Goal: Task Accomplishment & Management: Manage account settings

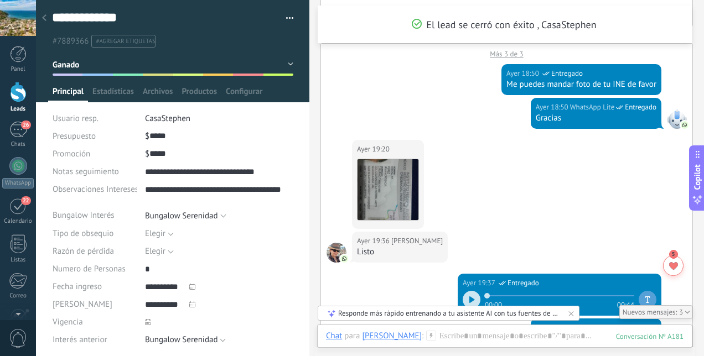
click at [18, 96] on div at bounding box center [18, 92] width 17 height 20
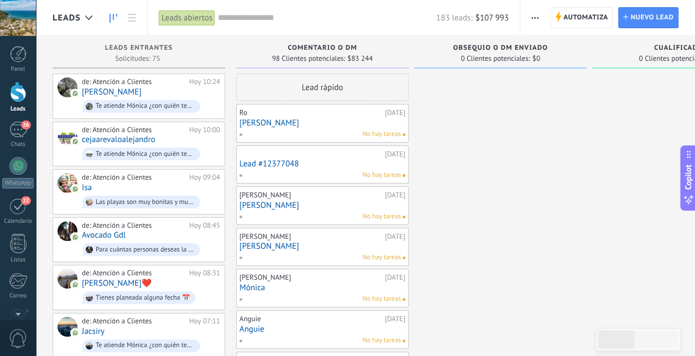
click at [256, 20] on input "text" at bounding box center [327, 18] width 218 height 12
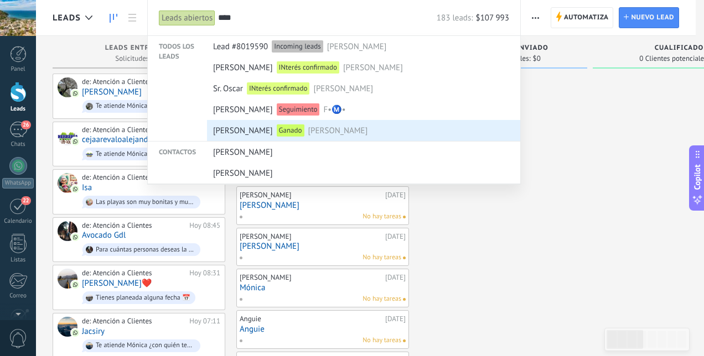
type input "****"
click at [229, 132] on span "[PERSON_NAME]" at bounding box center [243, 131] width 60 height 20
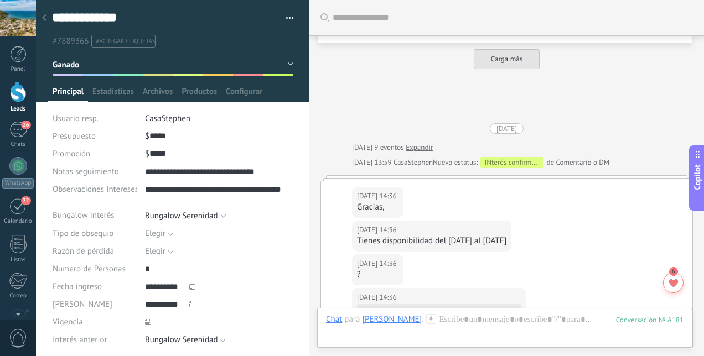
scroll to position [22, 0]
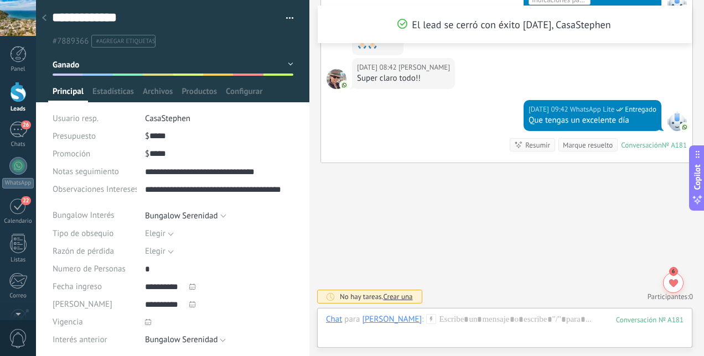
click at [288, 64] on button "Ganado" at bounding box center [173, 65] width 241 height 20
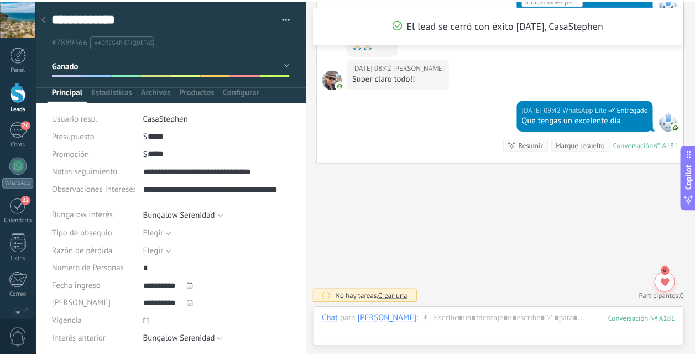
scroll to position [43, 0]
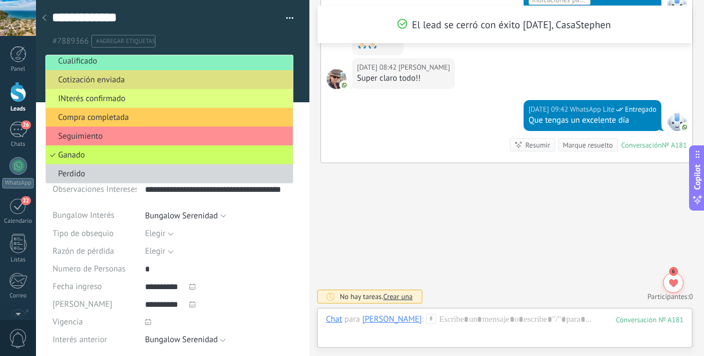
click at [248, 116] on span "Compra completada" at bounding box center [167, 117] width 243 height 11
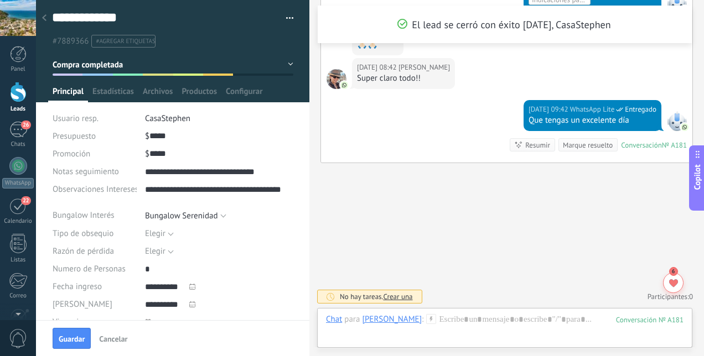
click at [18, 94] on div at bounding box center [18, 92] width 17 height 20
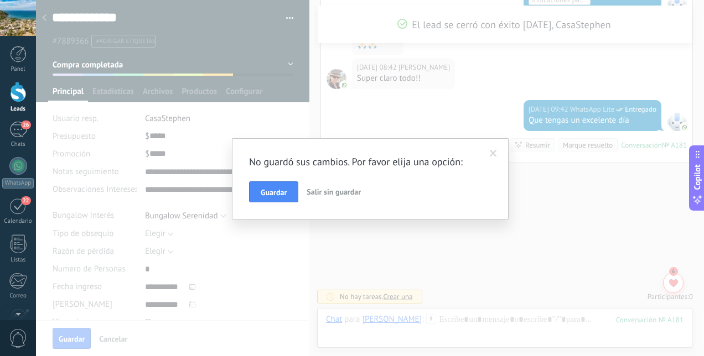
click at [274, 187] on button "Guardar" at bounding box center [273, 191] width 49 height 21
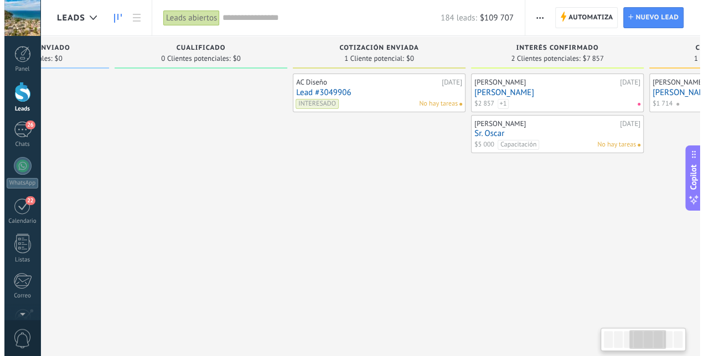
scroll to position [0, 799]
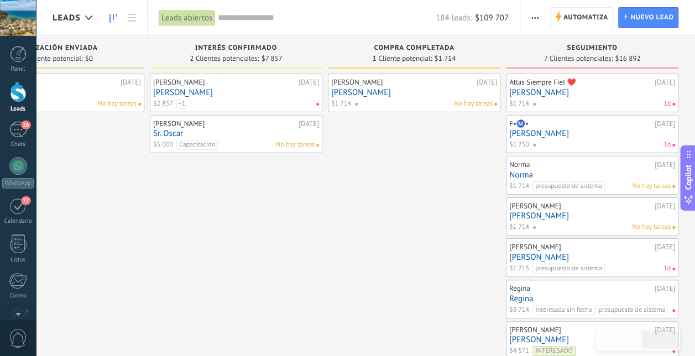
click at [406, 95] on link "[PERSON_NAME]" at bounding box center [414, 92] width 166 height 9
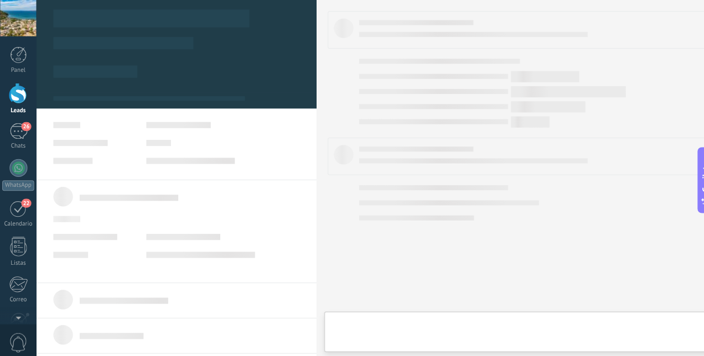
scroll to position [0, 790]
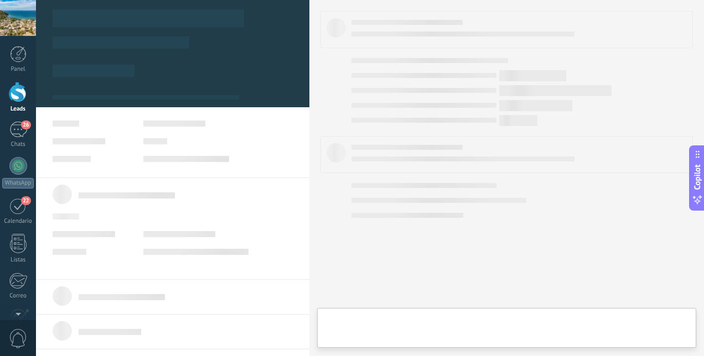
type textarea "**********"
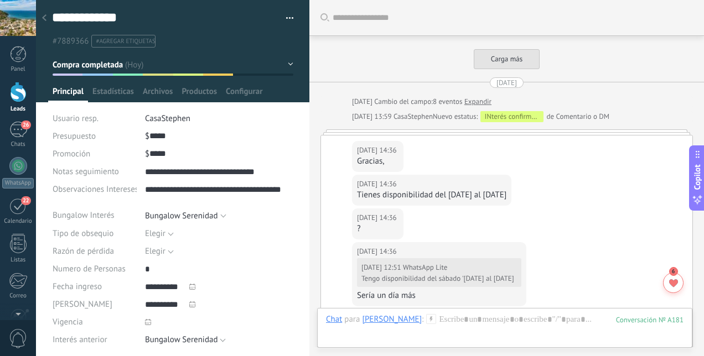
scroll to position [2732, 0]
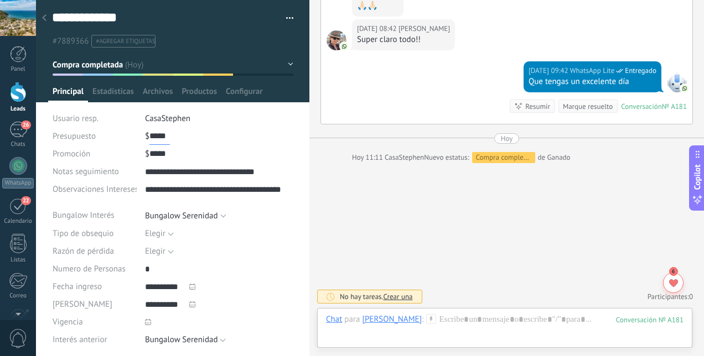
click at [167, 134] on input "*****" at bounding box center [159, 136] width 20 height 18
type input "*"
type input "*****"
click at [77, 339] on span "Guardar" at bounding box center [72, 339] width 26 height 8
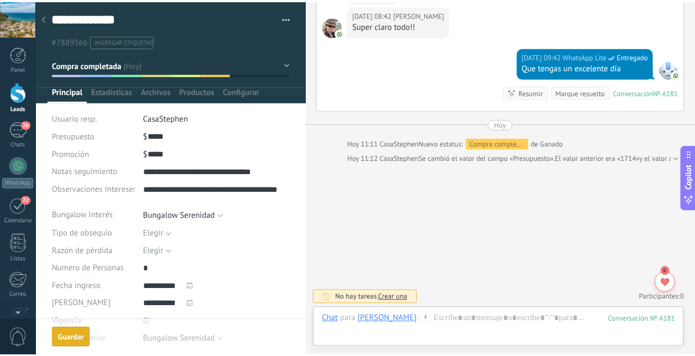
scroll to position [2747, 0]
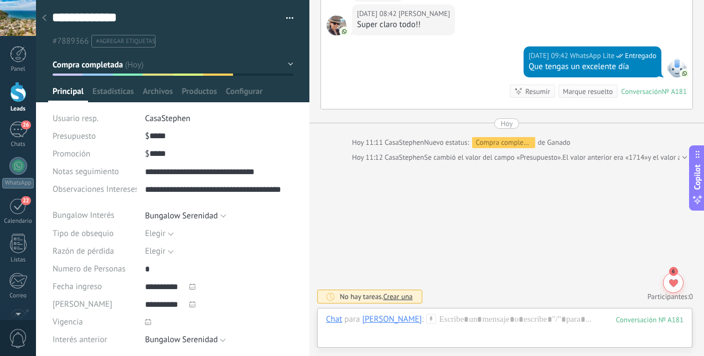
click at [17, 101] on div at bounding box center [18, 92] width 17 height 20
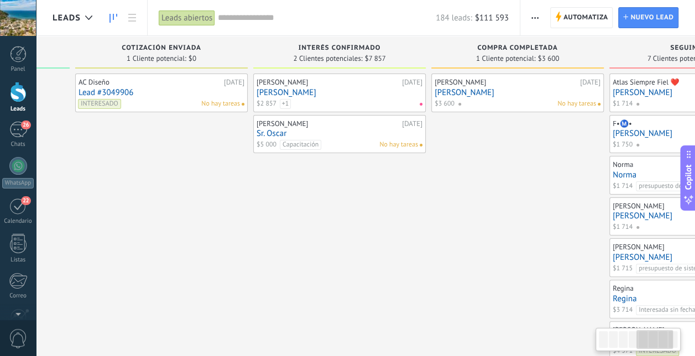
scroll to position [0, 697]
